Goal: Find specific page/section: Find specific page/section

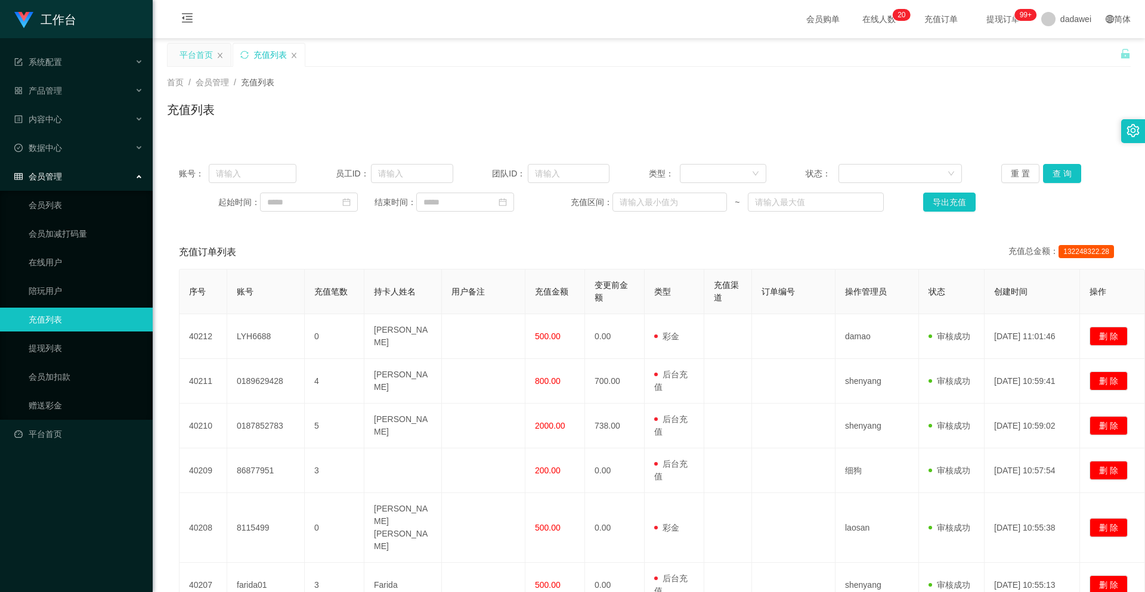
click at [203, 53] on div "平台首页" at bounding box center [195, 55] width 33 height 23
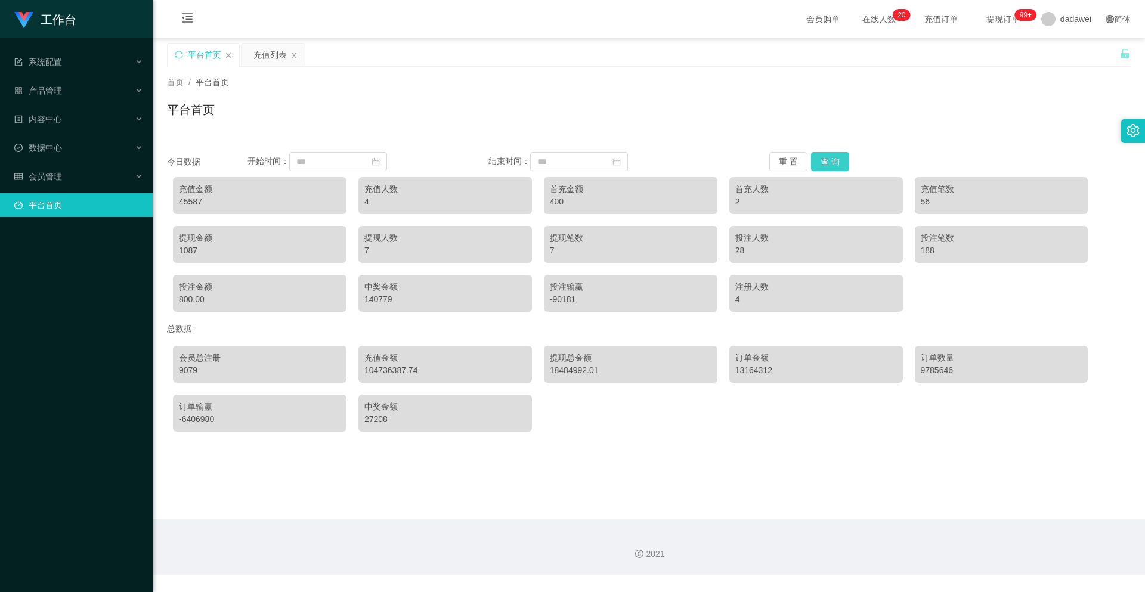
click at [819, 160] on button "查 询" at bounding box center [830, 161] width 38 height 19
click at [527, 128] on div "首页 / 平台首页 / 平台首页" at bounding box center [649, 102] width 992 height 71
click at [828, 166] on button "查 询" at bounding box center [830, 161] width 38 height 19
click at [833, 167] on button "查 询" at bounding box center [830, 161] width 38 height 19
click at [836, 160] on button "查 询" at bounding box center [830, 161] width 38 height 19
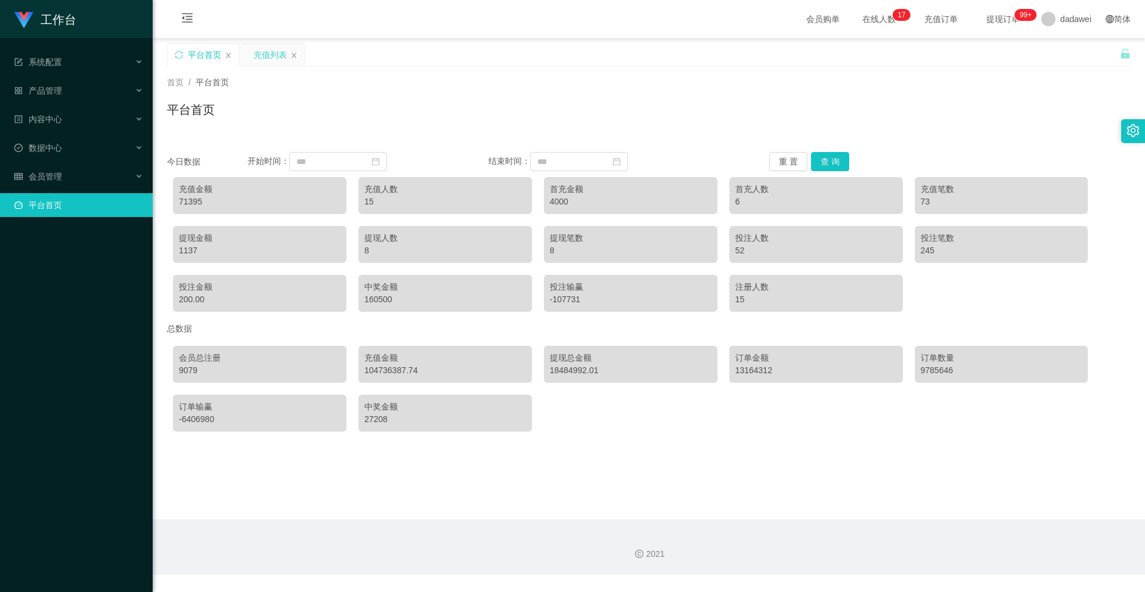
click at [269, 56] on div "充值列表" at bounding box center [269, 55] width 33 height 23
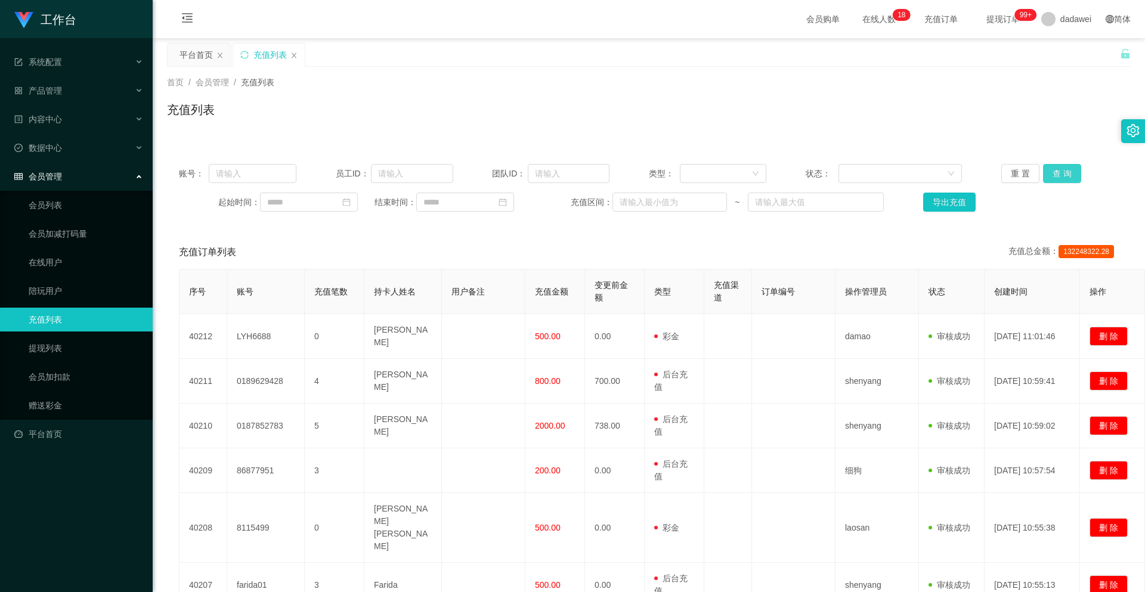
click at [1060, 178] on button "查 询" at bounding box center [1062, 173] width 38 height 19
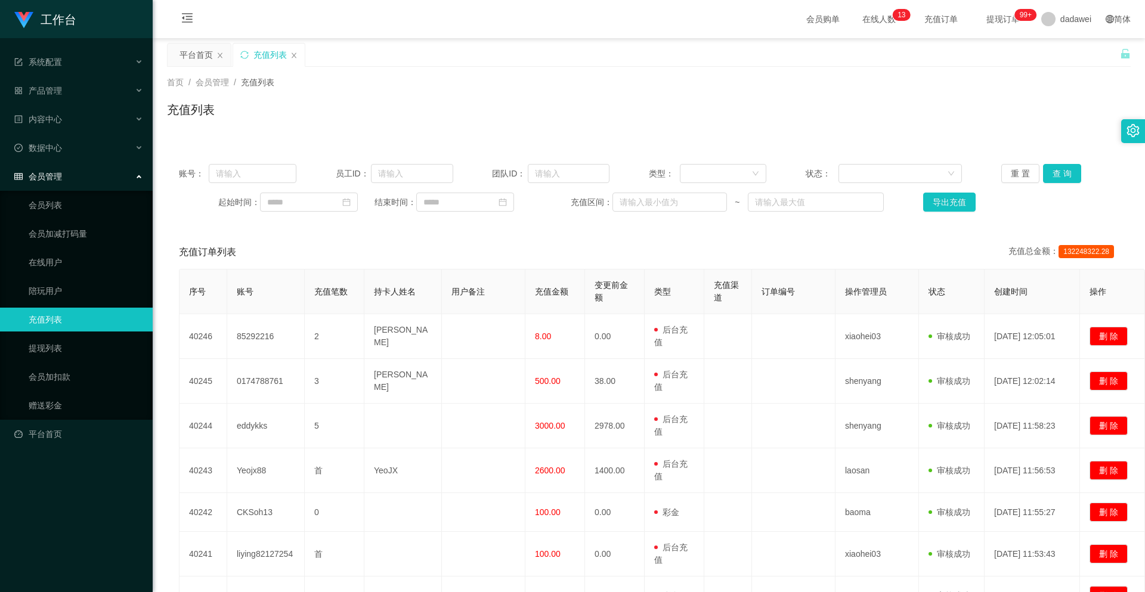
click at [200, 63] on div "平台首页" at bounding box center [195, 55] width 33 height 23
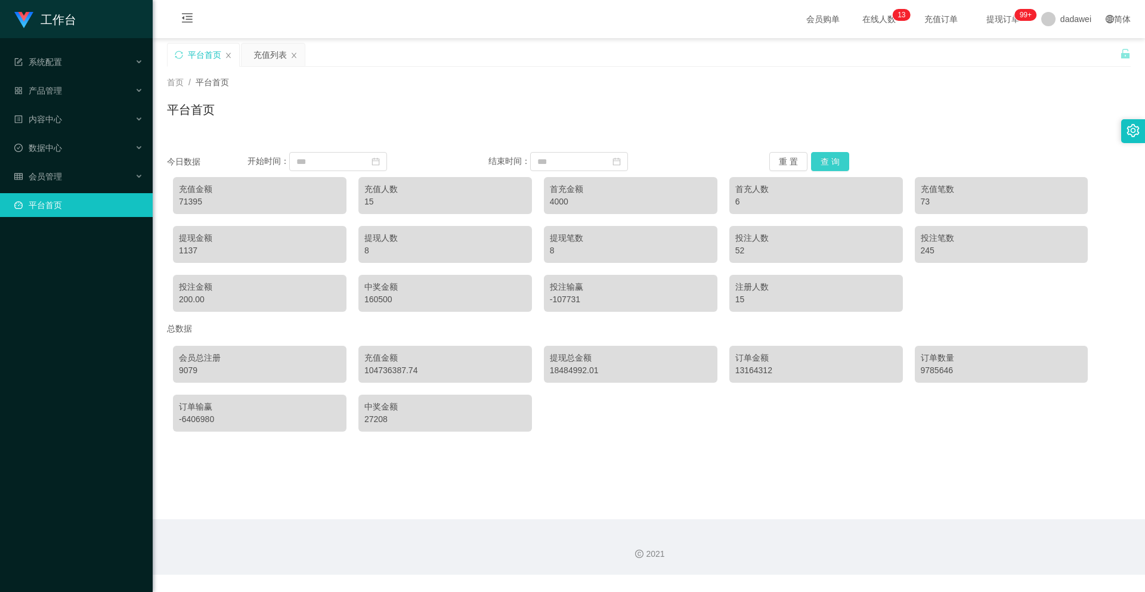
click at [823, 165] on button "查 询" at bounding box center [830, 161] width 38 height 19
click at [816, 163] on button "查 询" at bounding box center [830, 161] width 38 height 19
